Goal: Information Seeking & Learning: Learn about a topic

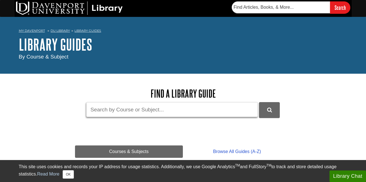
click at [128, 110] on input "Guide Search Terms" at bounding box center [172, 109] width 172 height 15
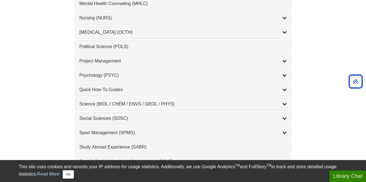
scroll to position [553, 0]
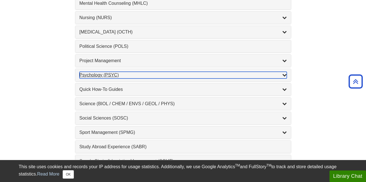
click at [126, 77] on div "Psychology (PSYC) , 2 guides" at bounding box center [183, 75] width 207 height 7
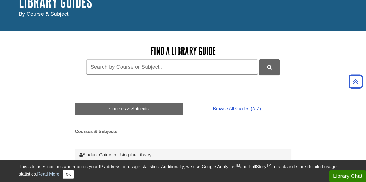
scroll to position [35, 0]
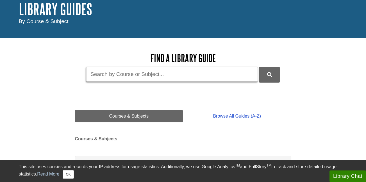
click at [116, 77] on input "Guide Search Terms" at bounding box center [172, 74] width 172 height 15
type input "athletes and stress"
click at [259, 67] on button "submit" at bounding box center [269, 74] width 21 height 15
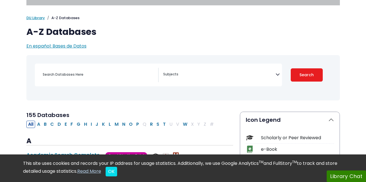
scroll to position [24, 0]
click at [279, 74] on icon "Search filters" at bounding box center [278, 73] width 4 height 8
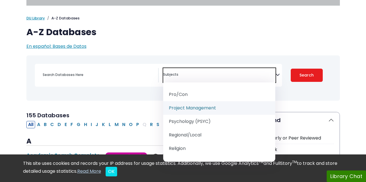
scroll to position [627, 0]
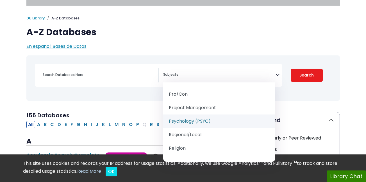
select select "232691"
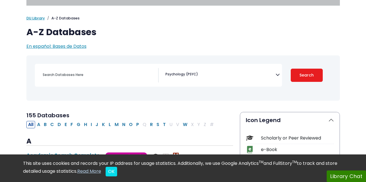
click at [57, 66] on div "Coronavirus Guide Accounting, Finance & Economics (ACCT, FINC & ECON) Advertisi…" at bounding box center [158, 75] width 247 height 23
click at [59, 78] on input "Search database by title or keyword" at bounding box center [98, 75] width 119 height 8
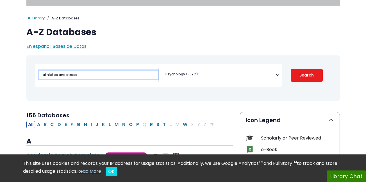
click at [291, 69] on button "Search" at bounding box center [307, 75] width 32 height 13
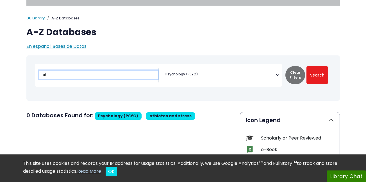
type input "a"
click at [307, 66] on button "Search" at bounding box center [318, 75] width 22 height 18
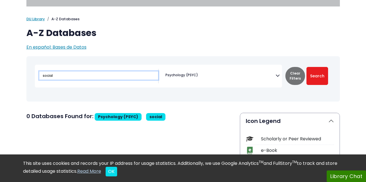
scroll to position [24, 0]
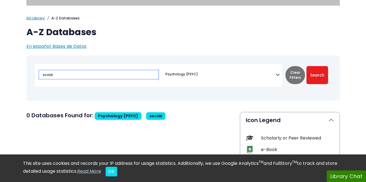
type input "athletes and stress"
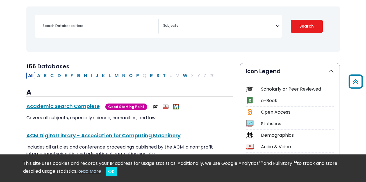
scroll to position [43, 0]
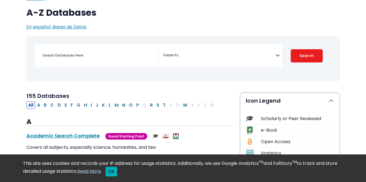
click at [117, 172] on button "OK" at bounding box center [112, 172] width 12 height 10
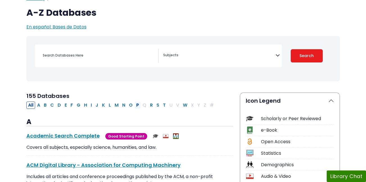
click at [136, 104] on button "P" at bounding box center [138, 104] width 6 height 7
select select "Database Subject Filter"
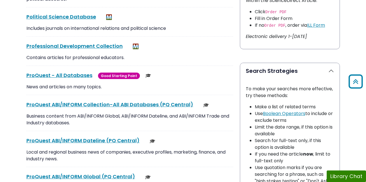
scroll to position [349, 0]
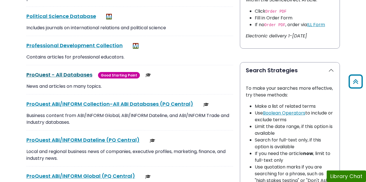
click at [69, 73] on link "ProQuest - All Databases This link opens in a new window" at bounding box center [59, 74] width 66 height 7
